Goal: Find specific page/section: Find specific page/section

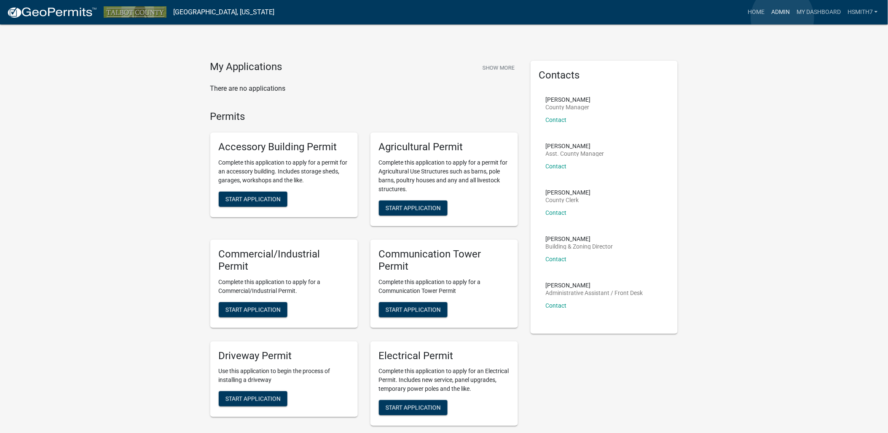
click at [783, 18] on link "Admin" at bounding box center [780, 12] width 25 height 16
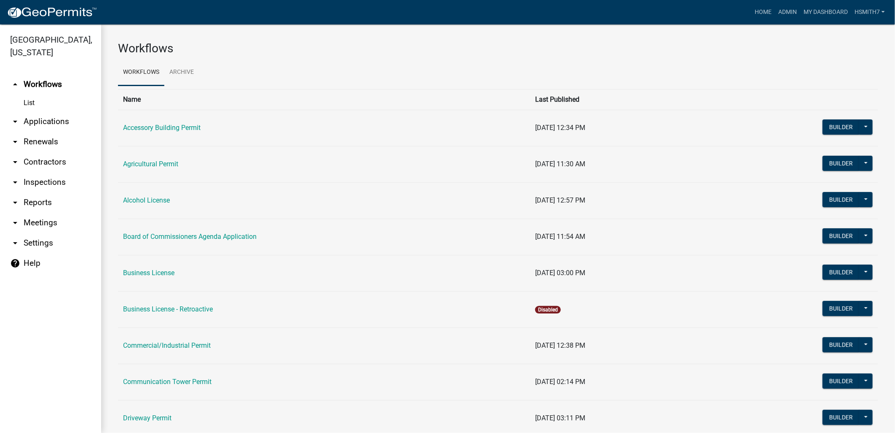
click at [46, 120] on link "arrow_drop_down Applications" at bounding box center [50, 121] width 101 height 20
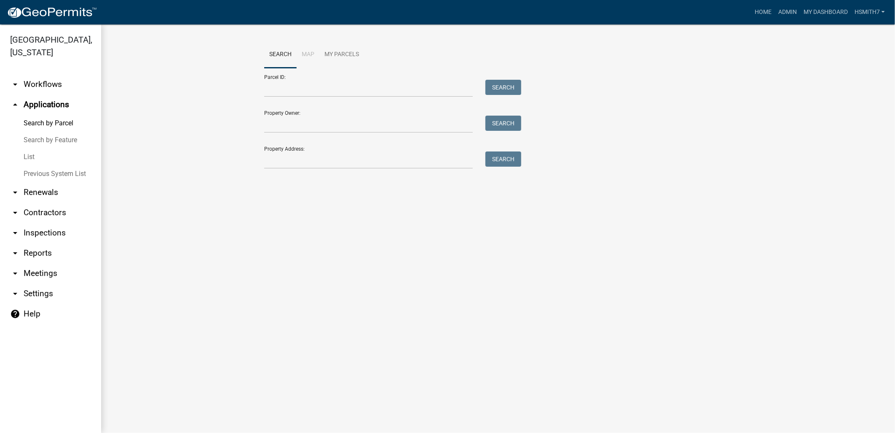
click at [28, 158] on link "List" at bounding box center [50, 156] width 101 height 17
